Goal: Task Accomplishment & Management: Use online tool/utility

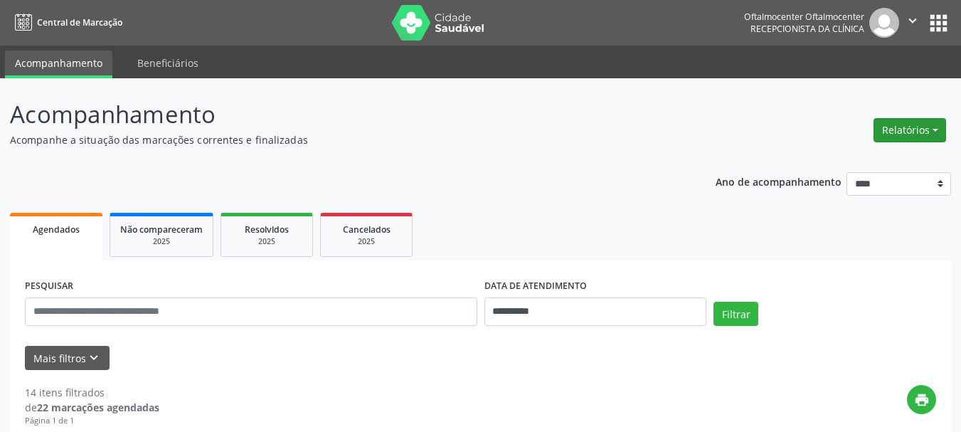
click at [889, 136] on button "Relatórios" at bounding box center [909, 130] width 73 height 24
click at [873, 156] on link "Agendamentos" at bounding box center [870, 161] width 153 height 20
select select "*"
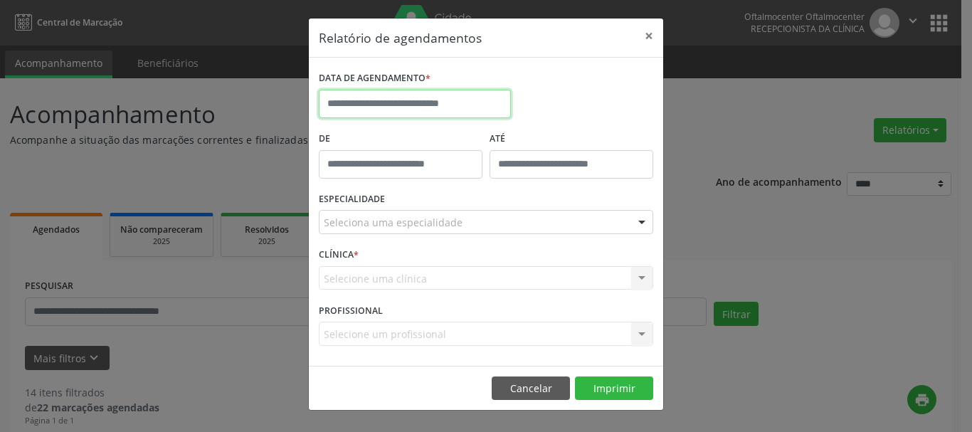
click at [467, 107] on input "text" at bounding box center [415, 104] width 192 height 28
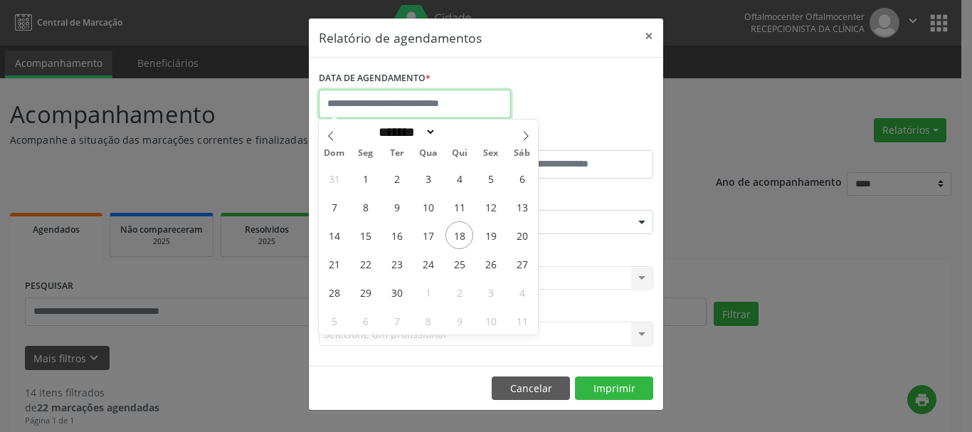
click at [467, 107] on input "text" at bounding box center [415, 104] width 192 height 28
click at [492, 233] on span "19" at bounding box center [491, 235] width 28 height 28
type input "**********"
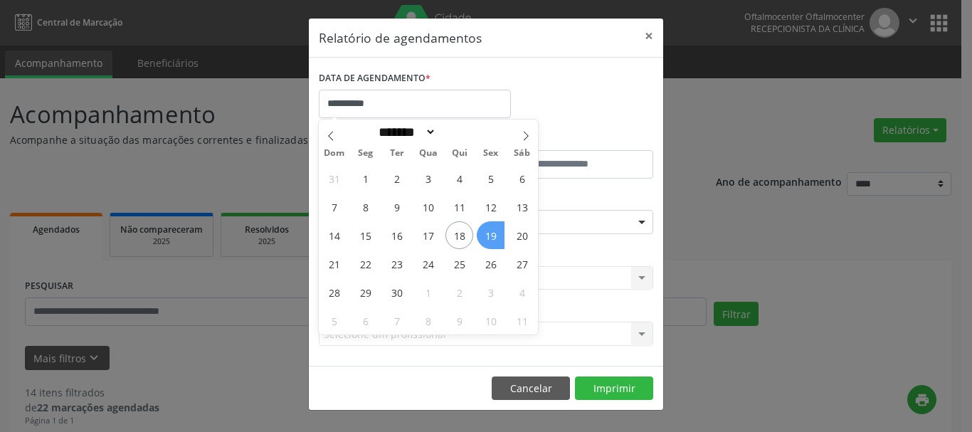
click at [492, 233] on span "19" at bounding box center [491, 235] width 28 height 28
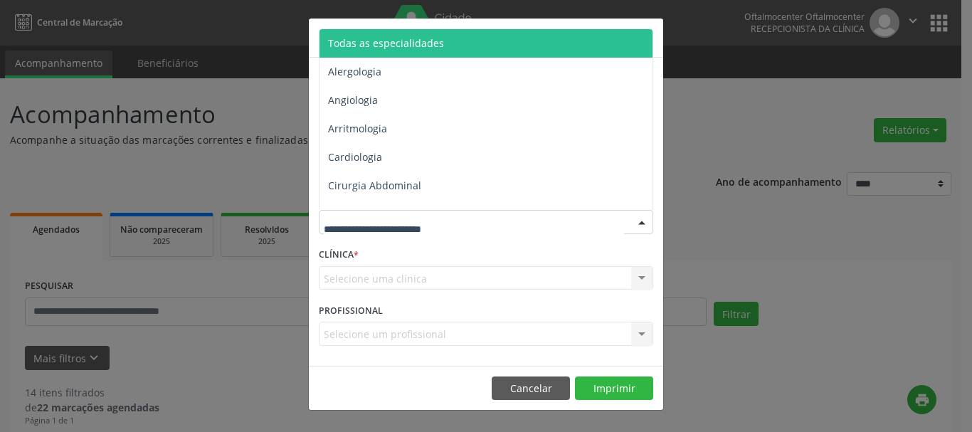
click at [461, 228] on div at bounding box center [486, 222] width 334 height 24
click at [461, 228] on input "text" at bounding box center [474, 229] width 300 height 28
type input "**"
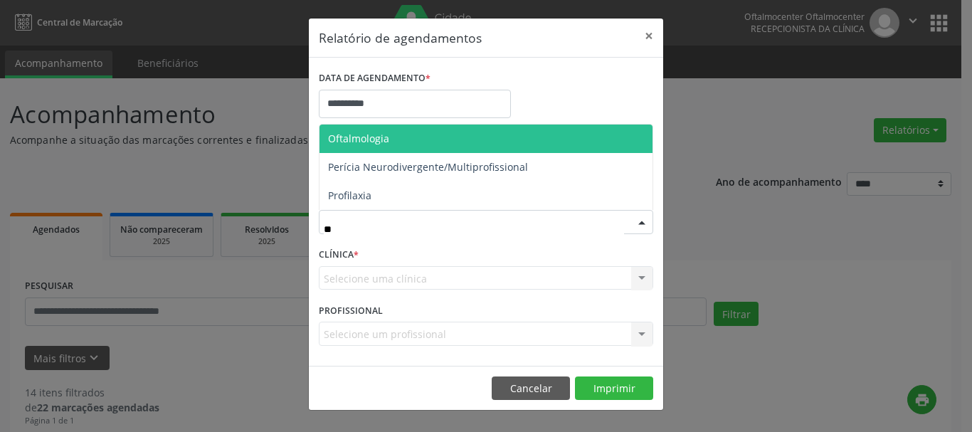
click at [459, 151] on span "Oftalmologia" at bounding box center [485, 138] width 333 height 28
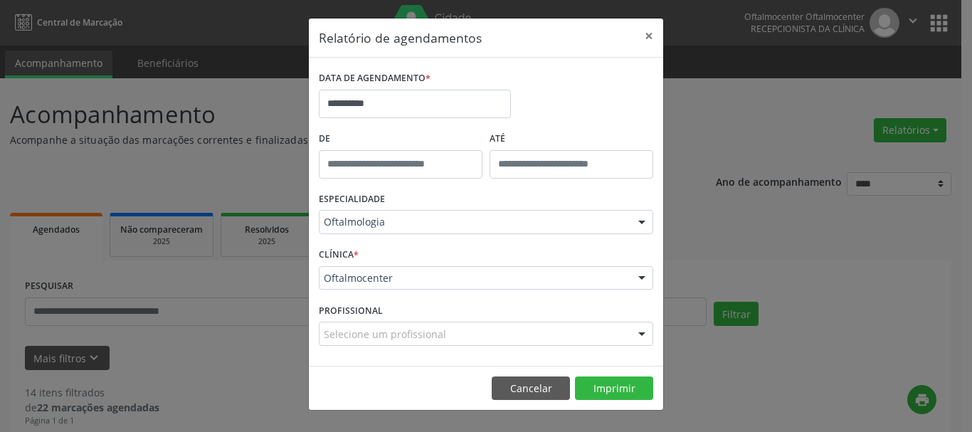
click at [605, 400] on footer "Cancelar Imprimir" at bounding box center [486, 388] width 354 height 45
click at [607, 386] on button "Imprimir" at bounding box center [614, 388] width 78 height 24
